Goal: Find contact information: Find contact information

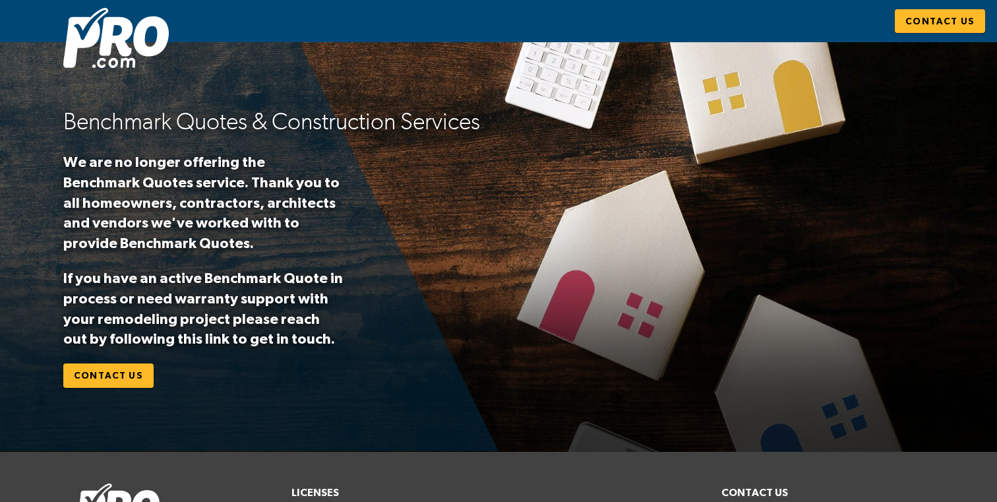
click at [22, 154] on div "Benchmark Quotes & Construction Services We are no longer offering the Benchmar…" at bounding box center [498, 246] width 997 height 281
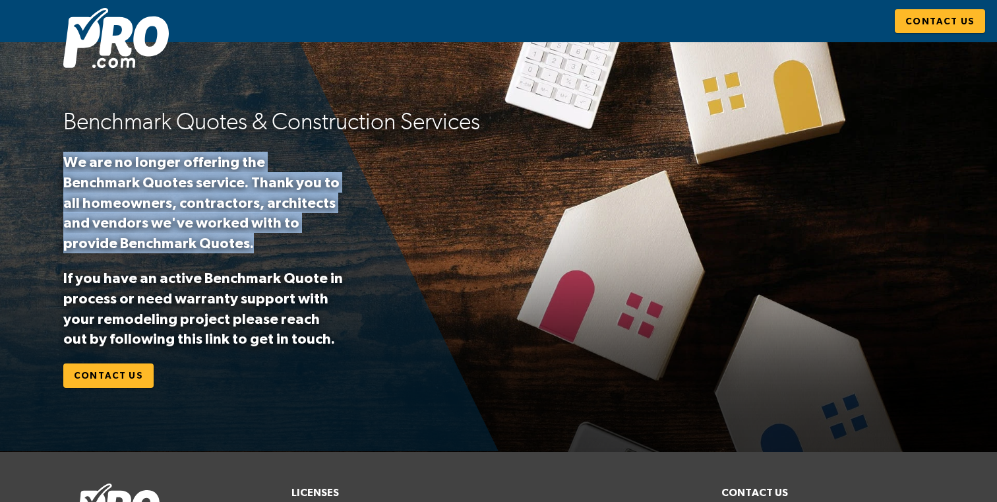
drag, startPoint x: 51, startPoint y: 156, endPoint x: 248, endPoint y: 250, distance: 217.9
click at [248, 251] on div "Benchmark Quotes & Construction Services We are no longer offering the Benchmar…" at bounding box center [498, 246] width 997 height 281
click at [248, 250] on p "We are no longer offering the Benchmark Quotes service. Thank you to all homeow…" at bounding box center [203, 203] width 280 height 102
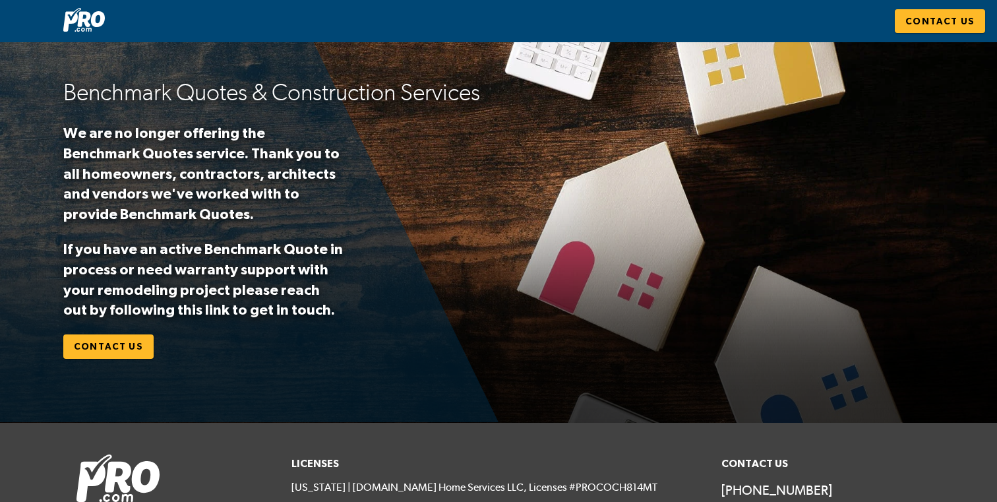
scroll to position [37, 0]
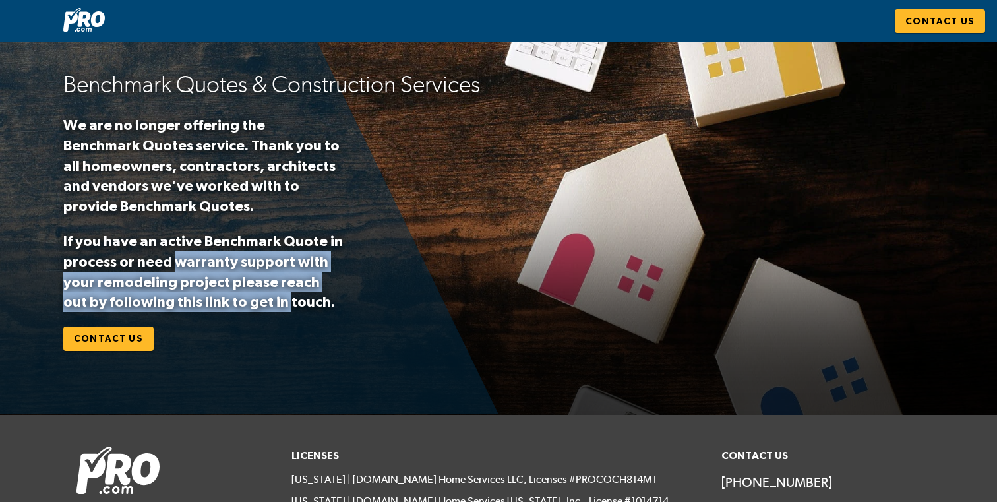
drag, startPoint x: 200, startPoint y: 273, endPoint x: 264, endPoint y: 319, distance: 79.4
click at [263, 314] on div "Benchmark Quotes & Construction Services We are no longer offering the Benchmar…" at bounding box center [498, 209] width 997 height 281
click at [264, 319] on div "Benchmark Quotes & Construction Services We are no longer offering the Benchmar…" at bounding box center [498, 209] width 997 height 281
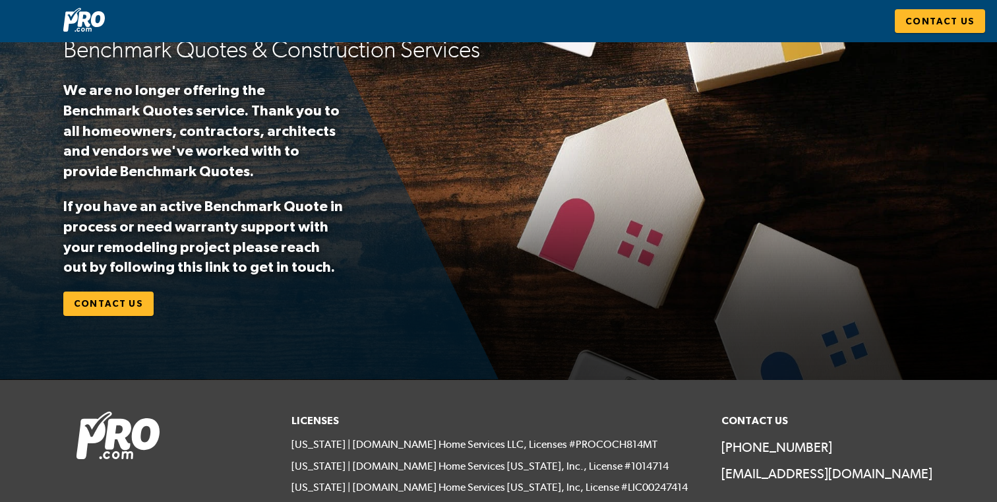
scroll to position [134, 0]
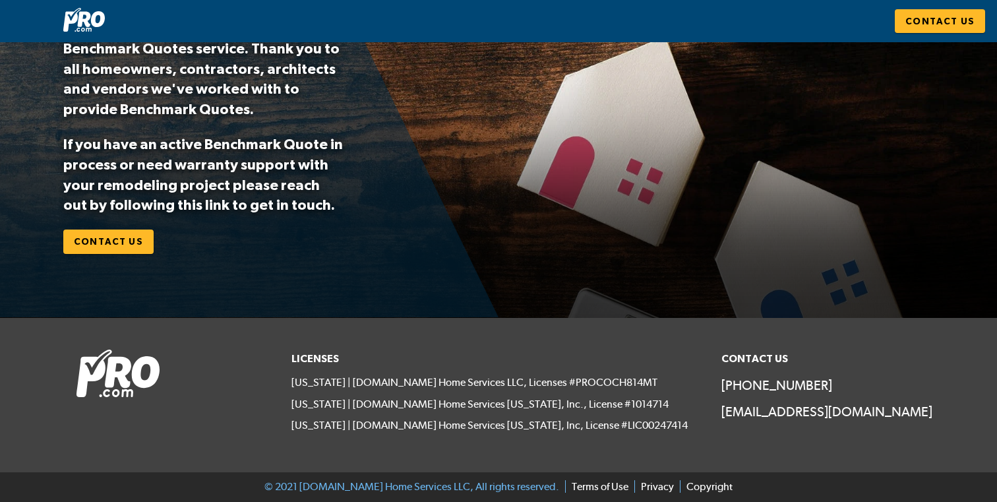
click at [457, 248] on div "Contact Us" at bounding box center [529, 241] width 933 height 24
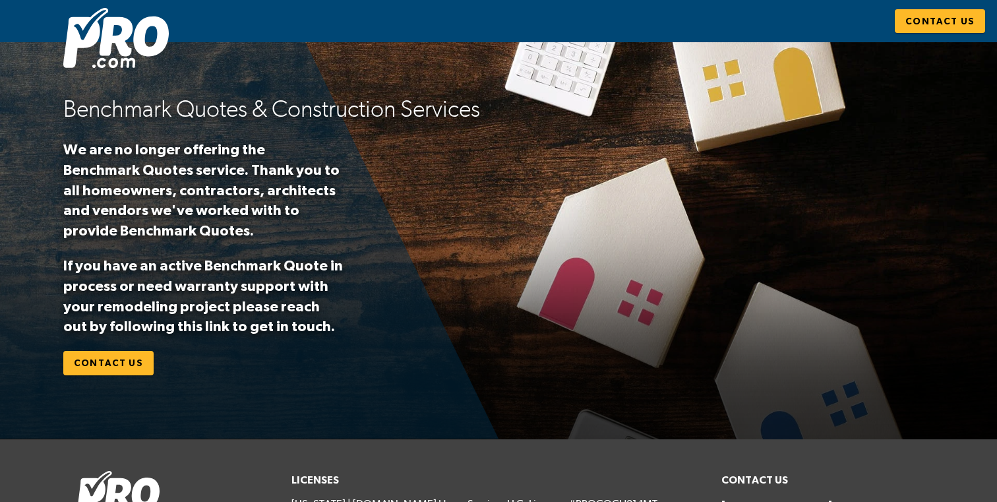
scroll to position [0, 0]
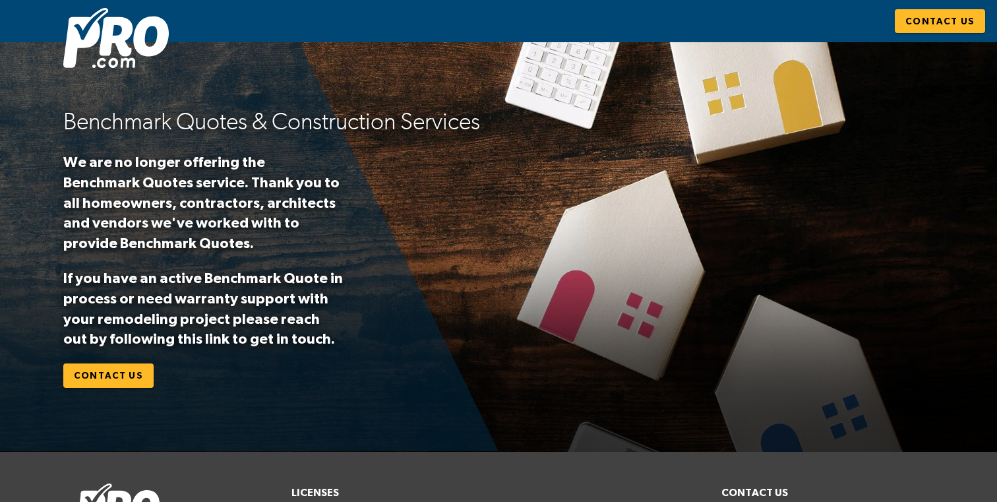
click at [129, 44] on img at bounding box center [115, 38] width 105 height 60
